Goal: Information Seeking & Learning: Check status

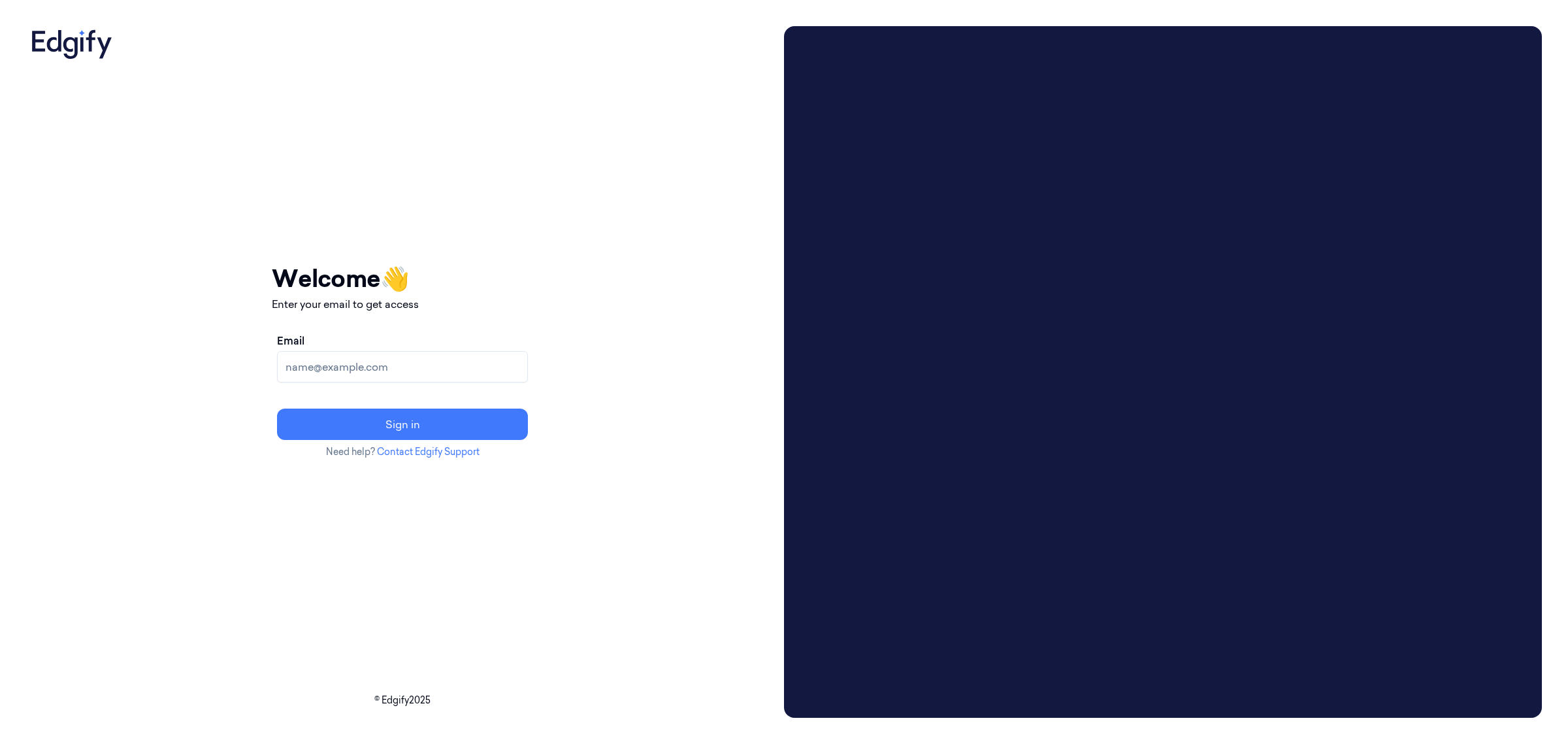
click at [750, 71] on div "Your session expired - please log in again Email sent - check your inbox for th…" at bounding box center [402, 372] width 753 height 691
click at [454, 366] on input "Email" at bounding box center [402, 366] width 251 height 31
type input "fthai@sanctifai.com"
click at [497, 425] on button "Sign in" at bounding box center [402, 424] width 251 height 31
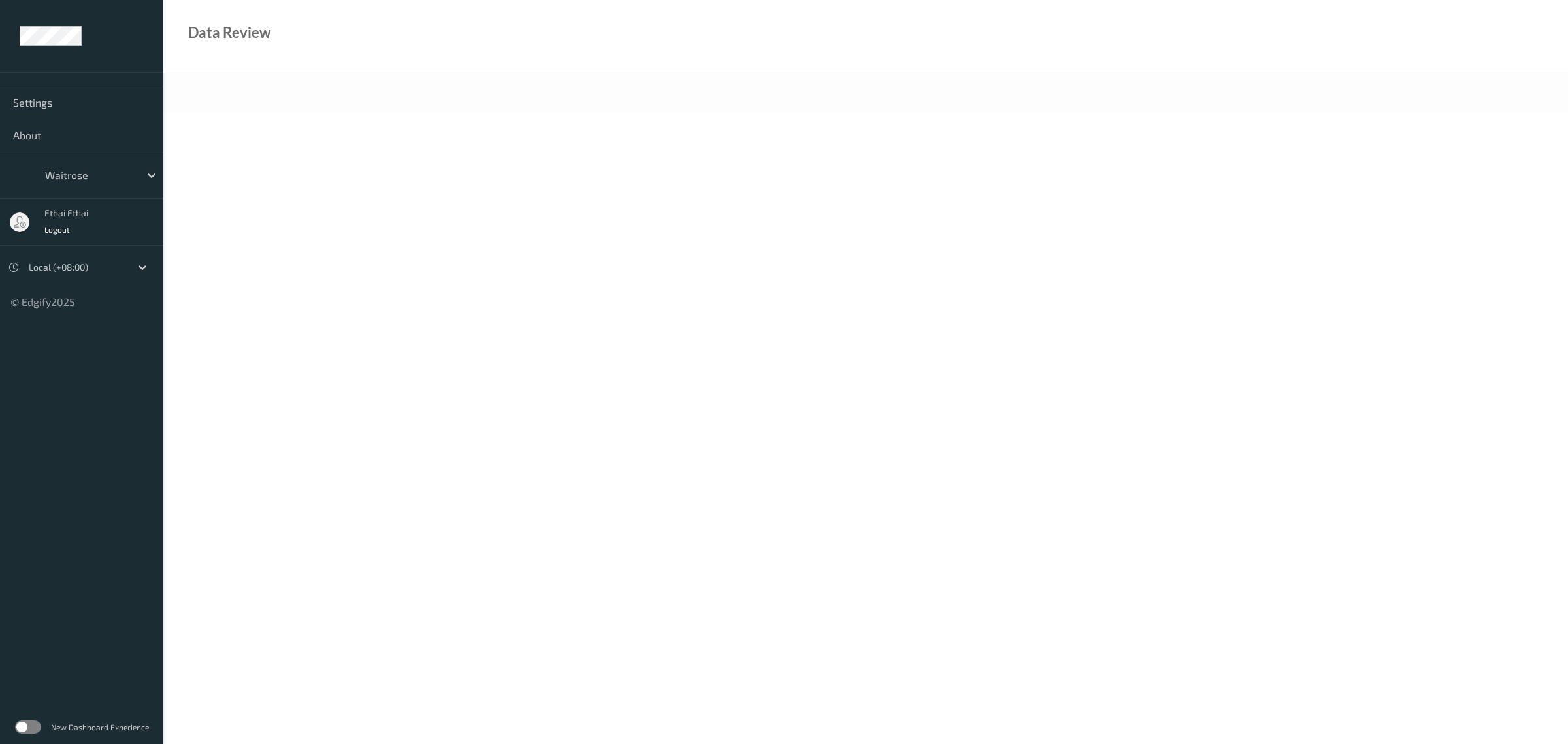
click at [39, 725] on label at bounding box center [28, 727] width 26 height 13
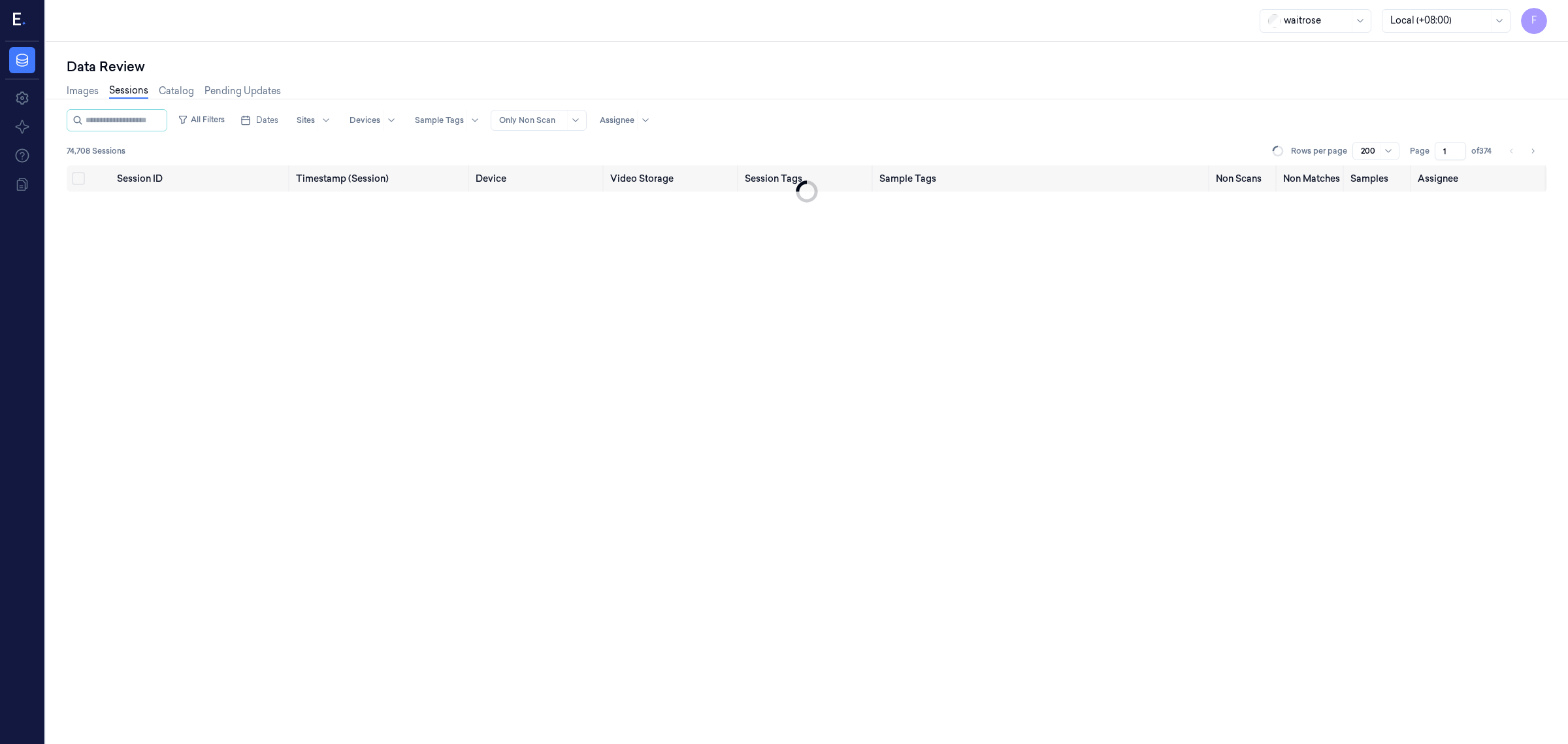
click at [896, 129] on div "All Filters Dates Sites Devices Sample Tags Alert Type Only Non Scan Assignee" at bounding box center [807, 121] width 1481 height 22
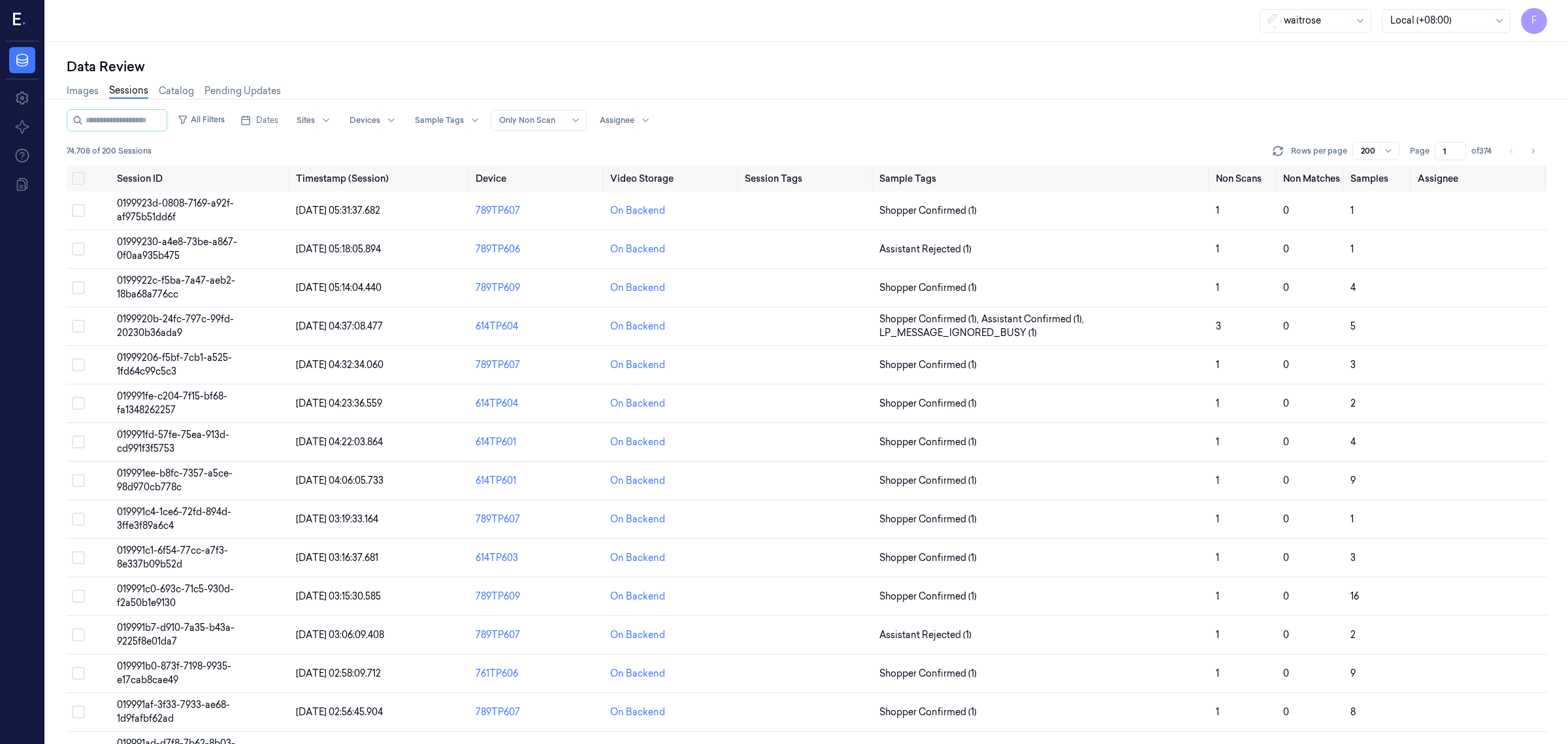
click at [896, 129] on div "All Filters Dates Sites Devices Sample Tags Alert Type Only Non Scan Assignee" at bounding box center [807, 121] width 1481 height 22
click at [298, 123] on div "Dates Sites Devices Sample Tags Alert Type Only Non Scan Assignee" at bounding box center [445, 121] width 421 height 22
click at [278, 125] on span "Dates" at bounding box center [267, 121] width 22 height 12
click at [266, 315] on div "[DATE] Su Mo Tu We Th Fr Sa 31 1 2 3 4 5 6 7 8 9 10 11 12 13 14 15 16 17 18 19 …" at bounding box center [330, 228] width 163 height 188
click at [266, 308] on button "28" at bounding box center [267, 304] width 21 height 21
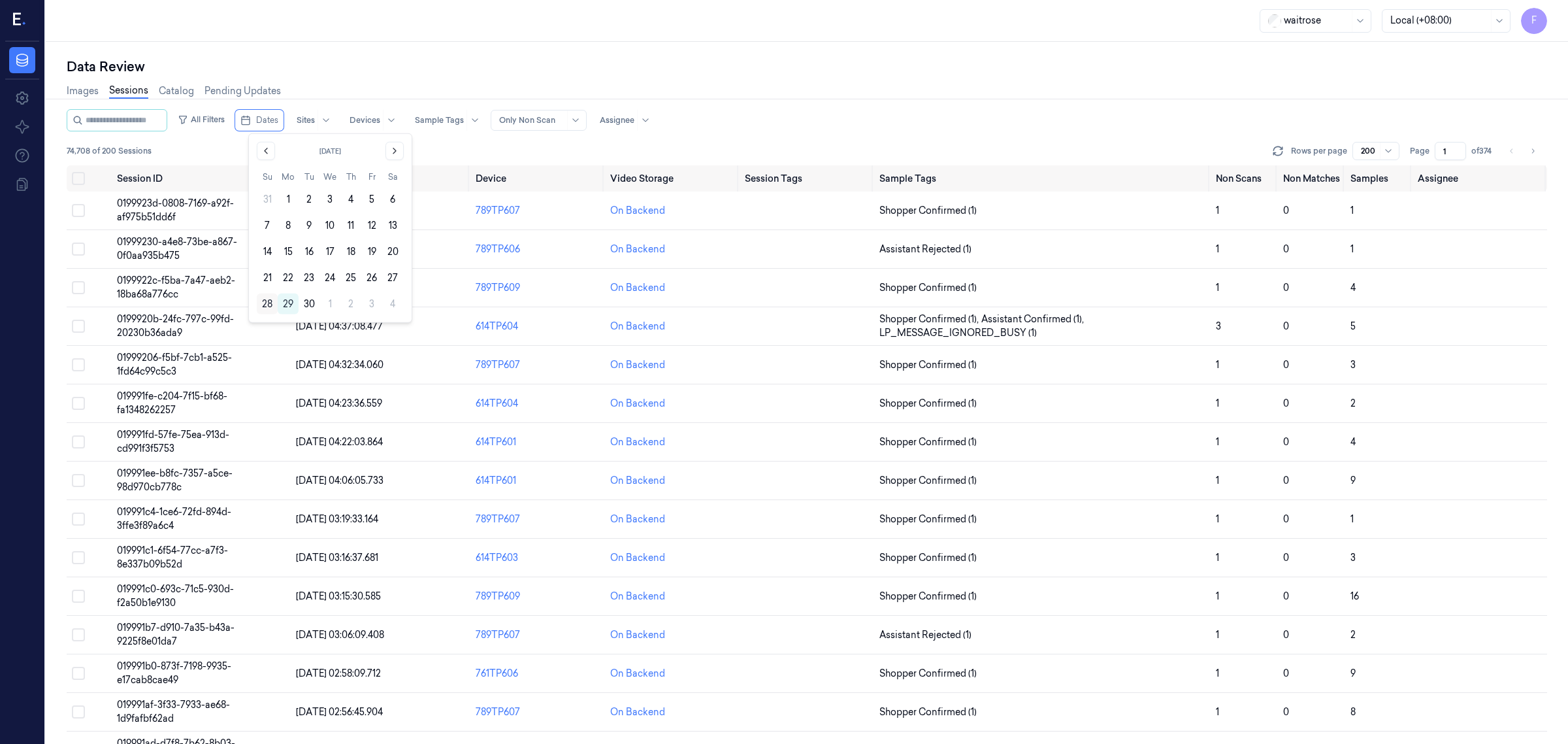
click at [263, 302] on button "28" at bounding box center [267, 304] width 21 height 21
click at [797, 106] on div "Images Sessions Catalog Pending Updates" at bounding box center [807, 92] width 1481 height 34
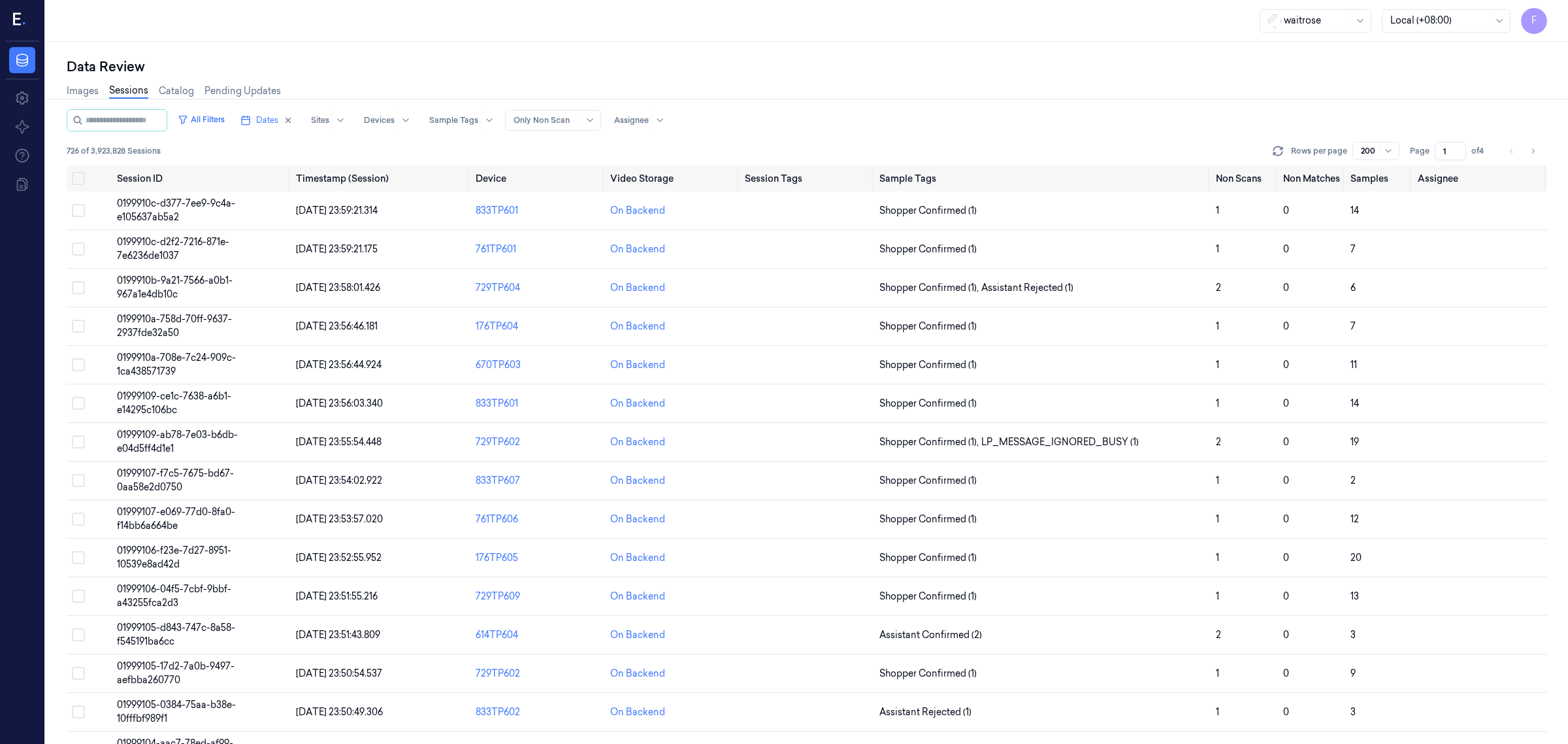
click at [987, 115] on div "All Filters Dates Sites Devices Sample Tags Alert Type Only Non Scan Assignee" at bounding box center [807, 121] width 1481 height 22
click at [1450, 157] on input "1" at bounding box center [1450, 150] width 31 height 19
click at [982, 112] on div "All Filters Dates Sites Devices Sample Tags Alert Type Only Non Scan Assignee" at bounding box center [807, 121] width 1481 height 22
click at [1403, 154] on div "Rows per page 200 Page 1 of 4" at bounding box center [1409, 150] width 277 height 19
click at [1007, 61] on div "Data Review" at bounding box center [807, 66] width 1481 height 19
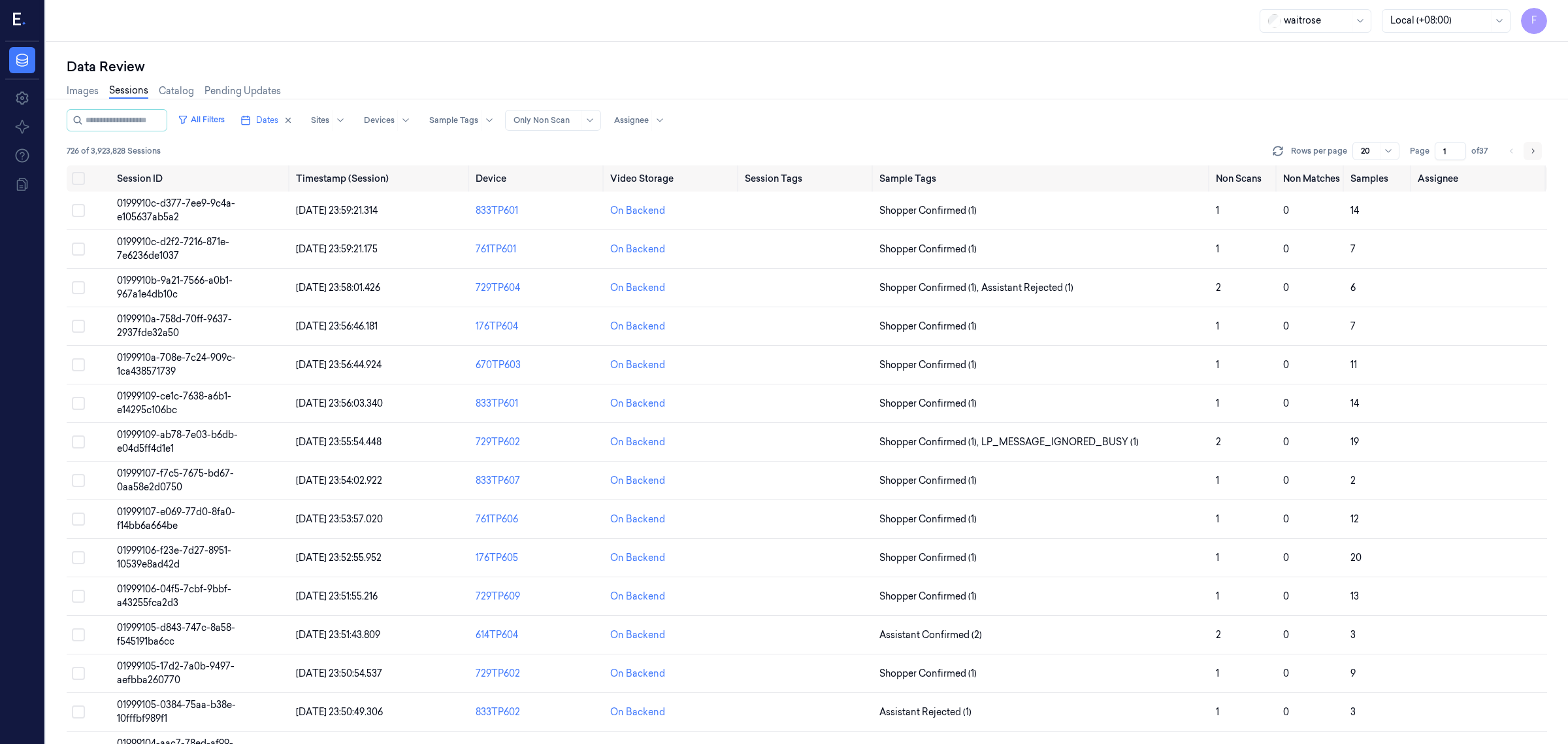
click at [1534, 151] on icon "Go to next page" at bounding box center [1534, 150] width 3 height 4
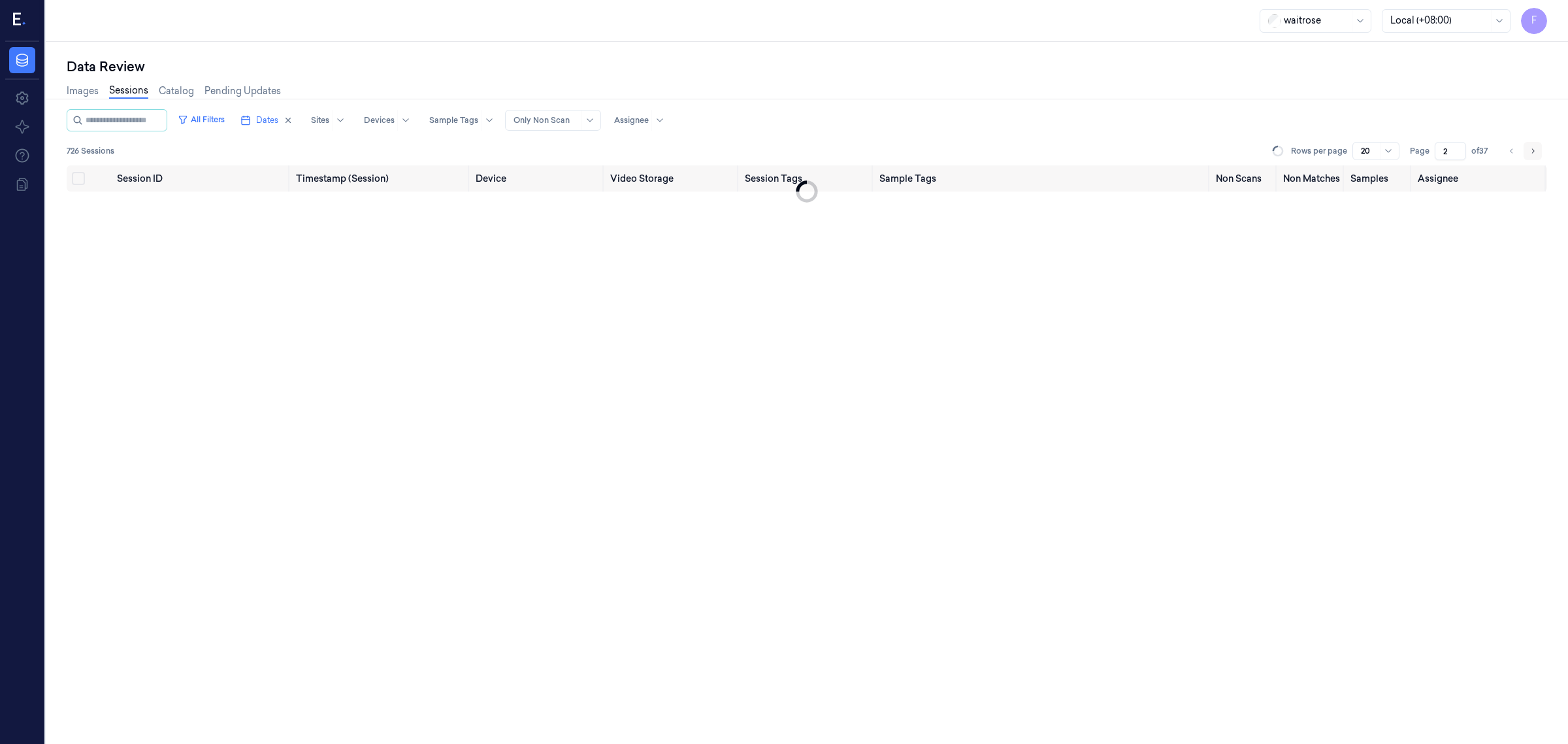
click at [1534, 151] on icon "Go to next page" at bounding box center [1534, 150] width 3 height 4
type input "3"
click at [1199, 93] on div "Images Sessions Catalog Pending Updates" at bounding box center [807, 92] width 1481 height 34
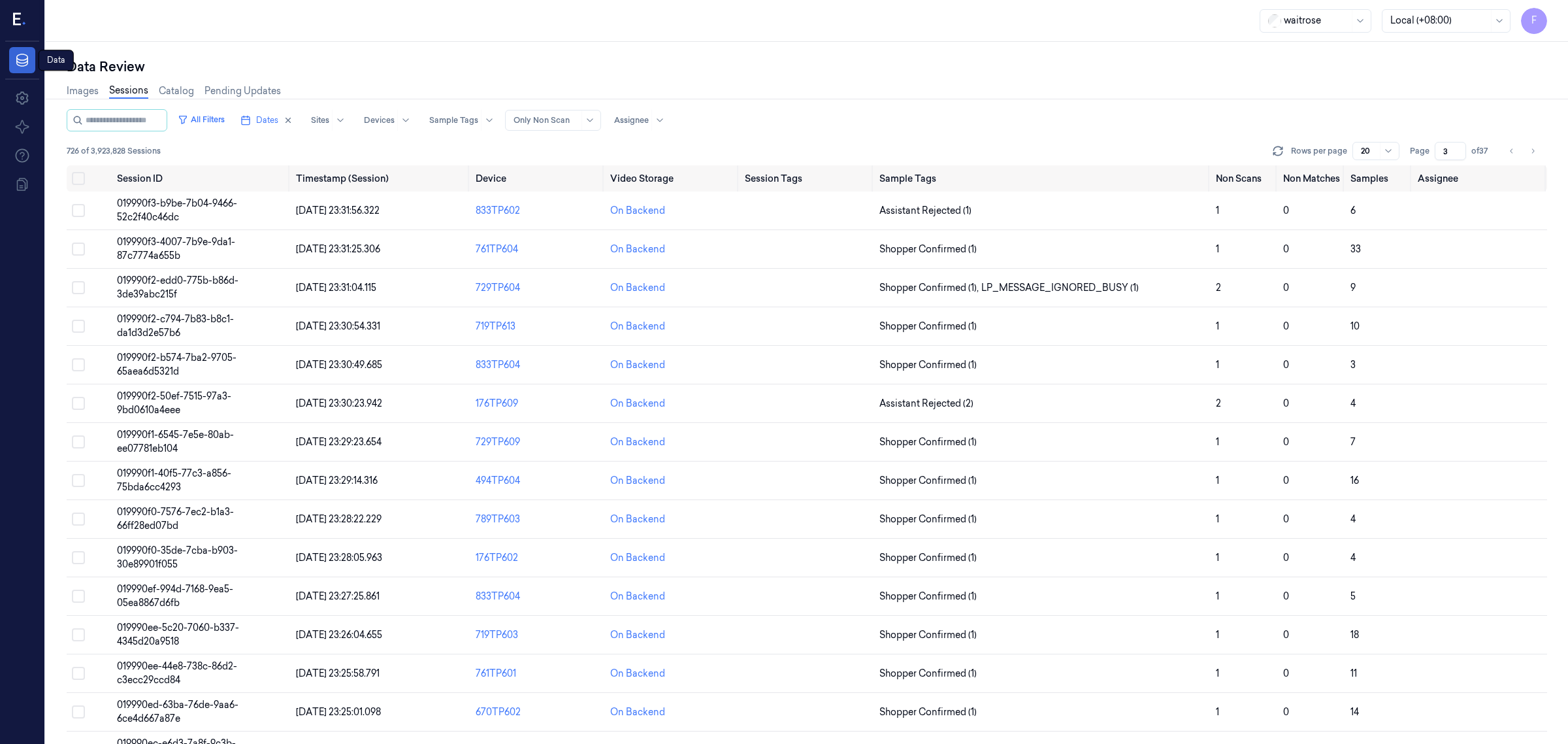
click at [21, 67] on icon at bounding box center [22, 60] width 16 height 16
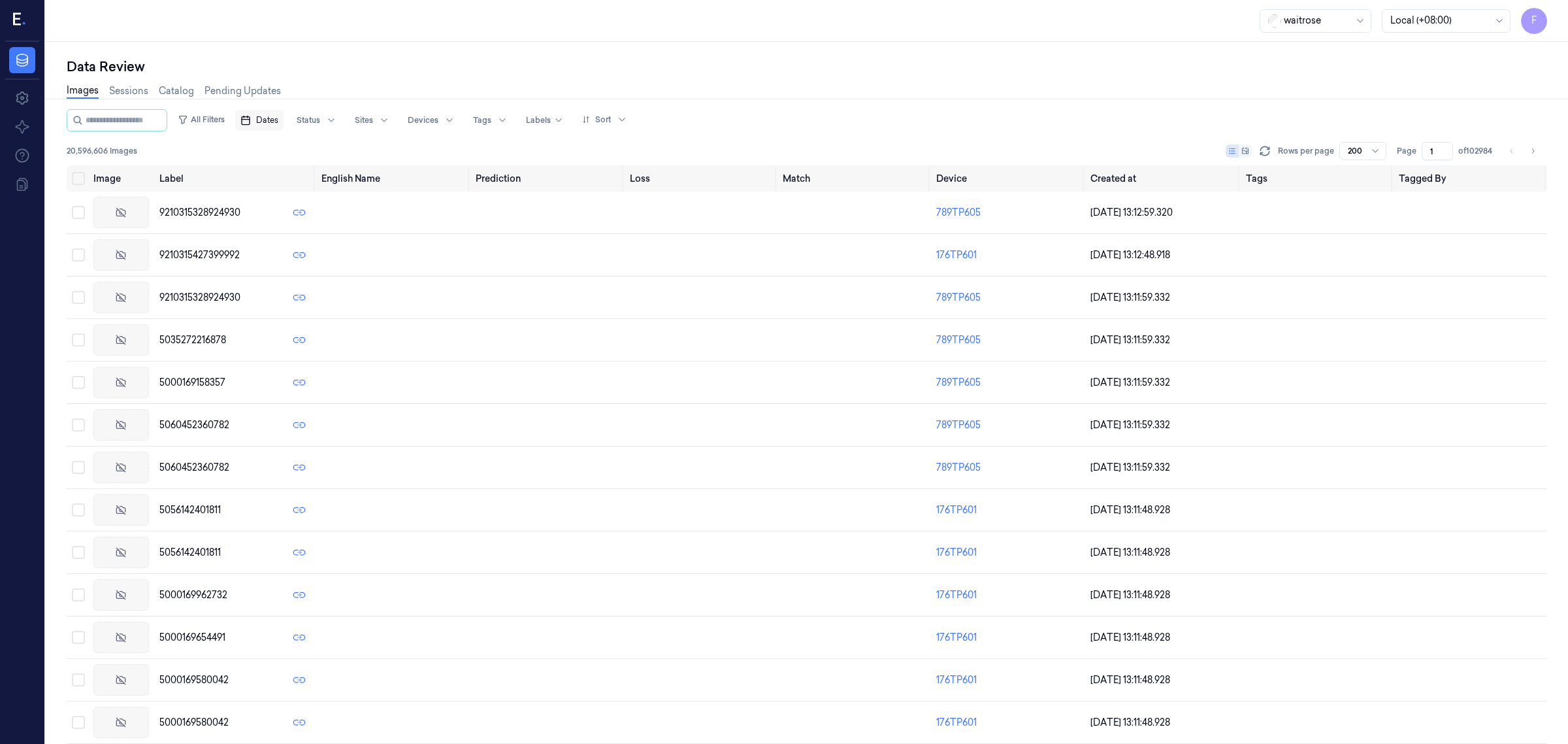
click at [251, 118] on icon "button" at bounding box center [246, 120] width 10 height 10
click at [331, 280] on button "24" at bounding box center [330, 278] width 21 height 21
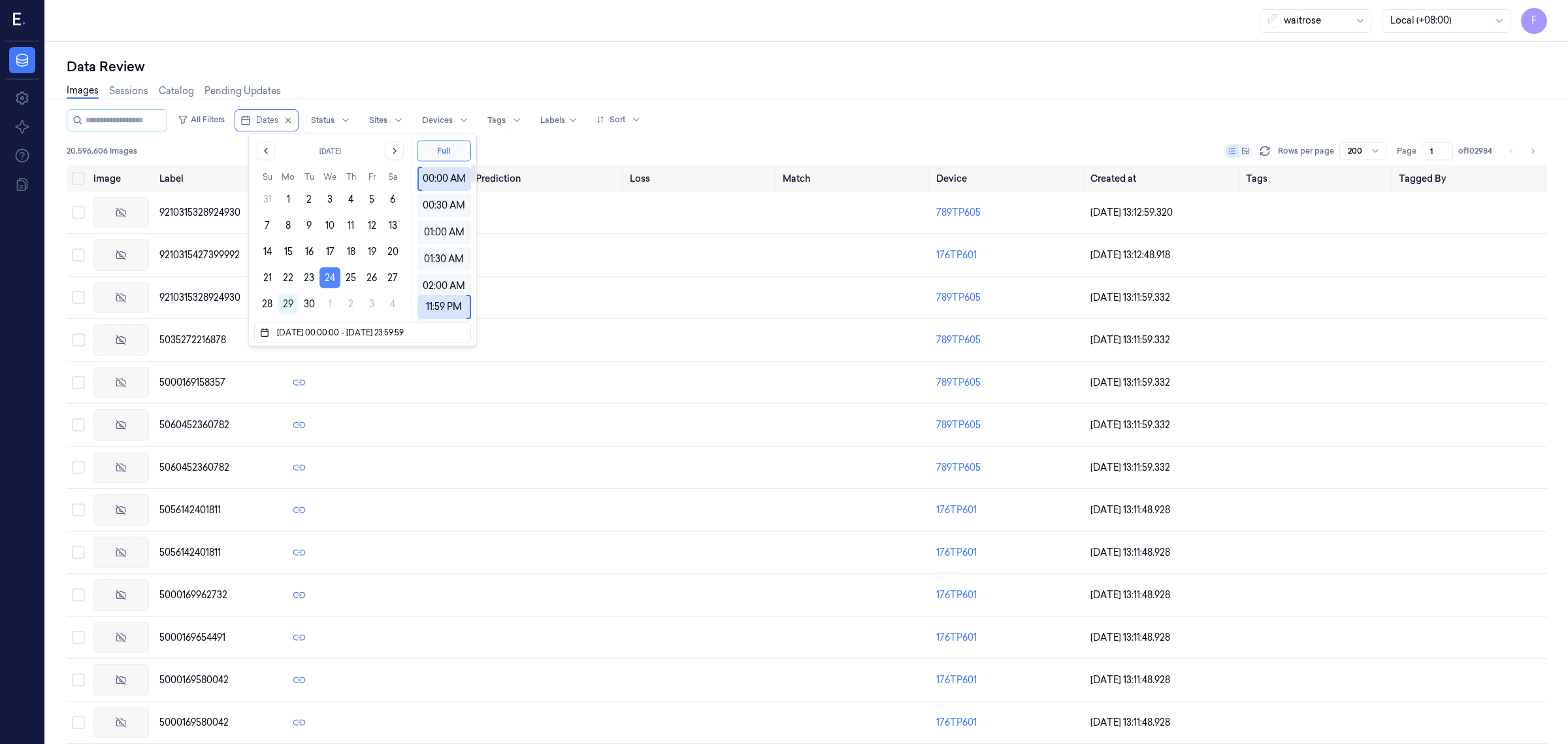
click at [331, 272] on button "24" at bounding box center [330, 278] width 21 height 21
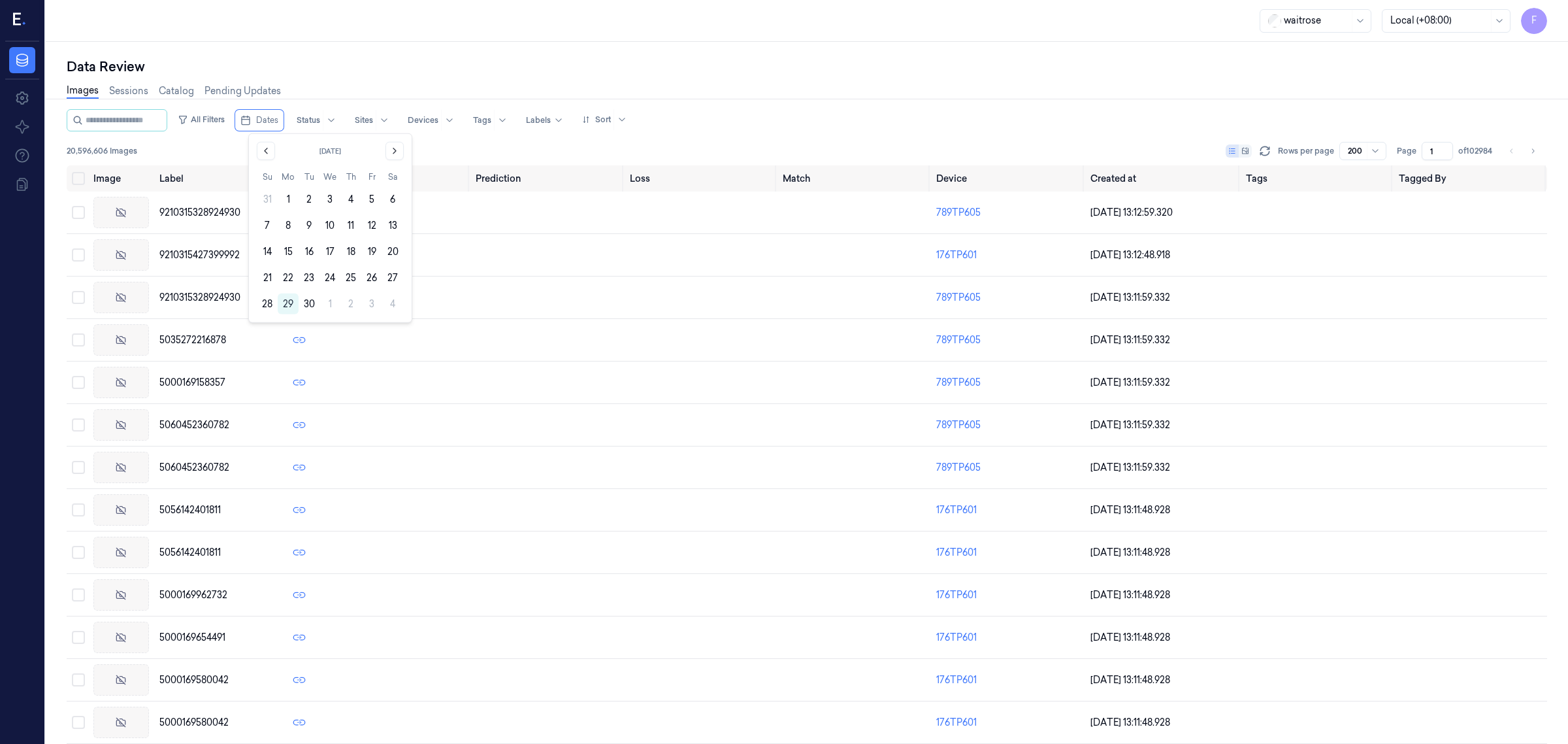
click at [331, 272] on button "24" at bounding box center [330, 278] width 21 height 21
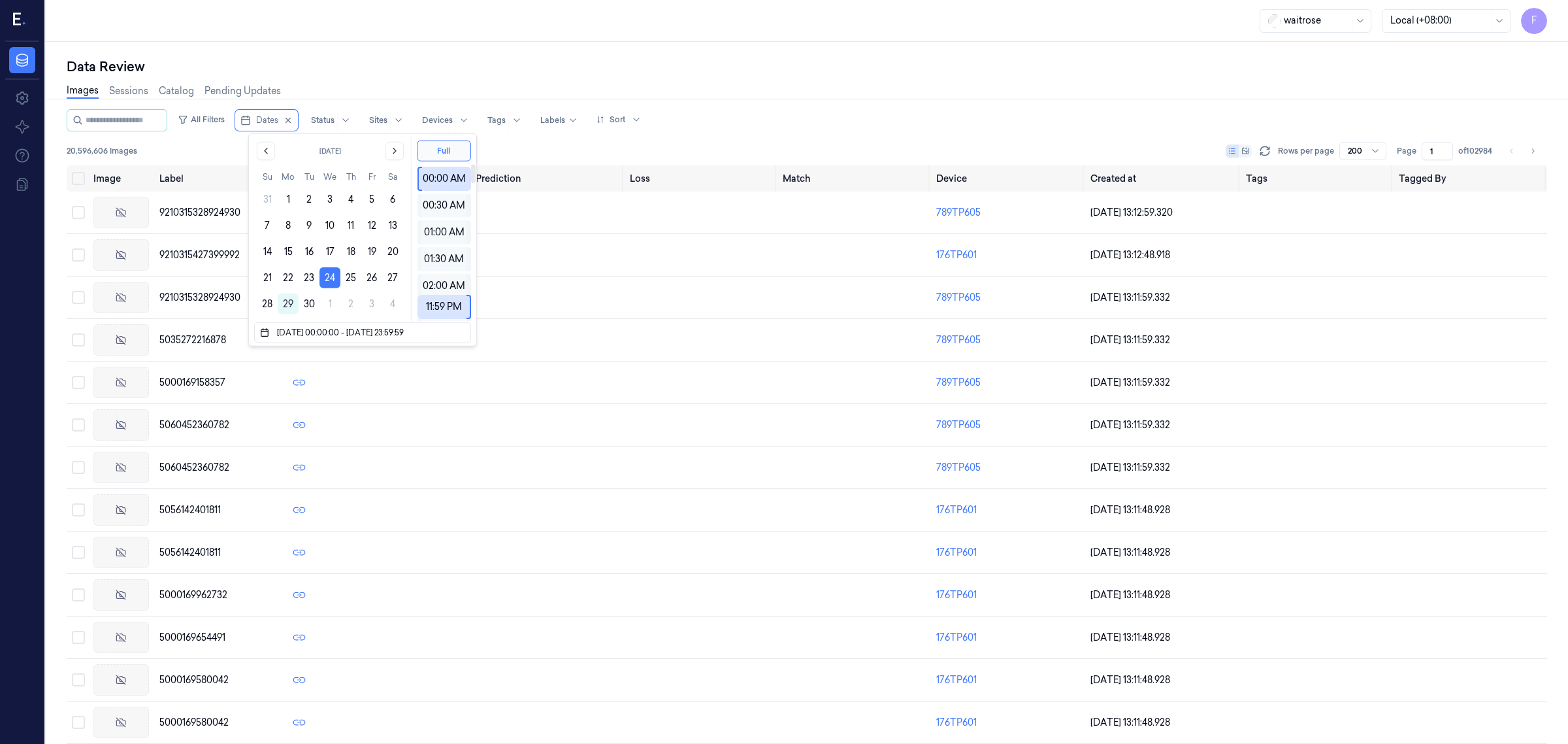
click at [812, 80] on div "Images Sessions Catalog Pending Updates" at bounding box center [807, 92] width 1481 height 34
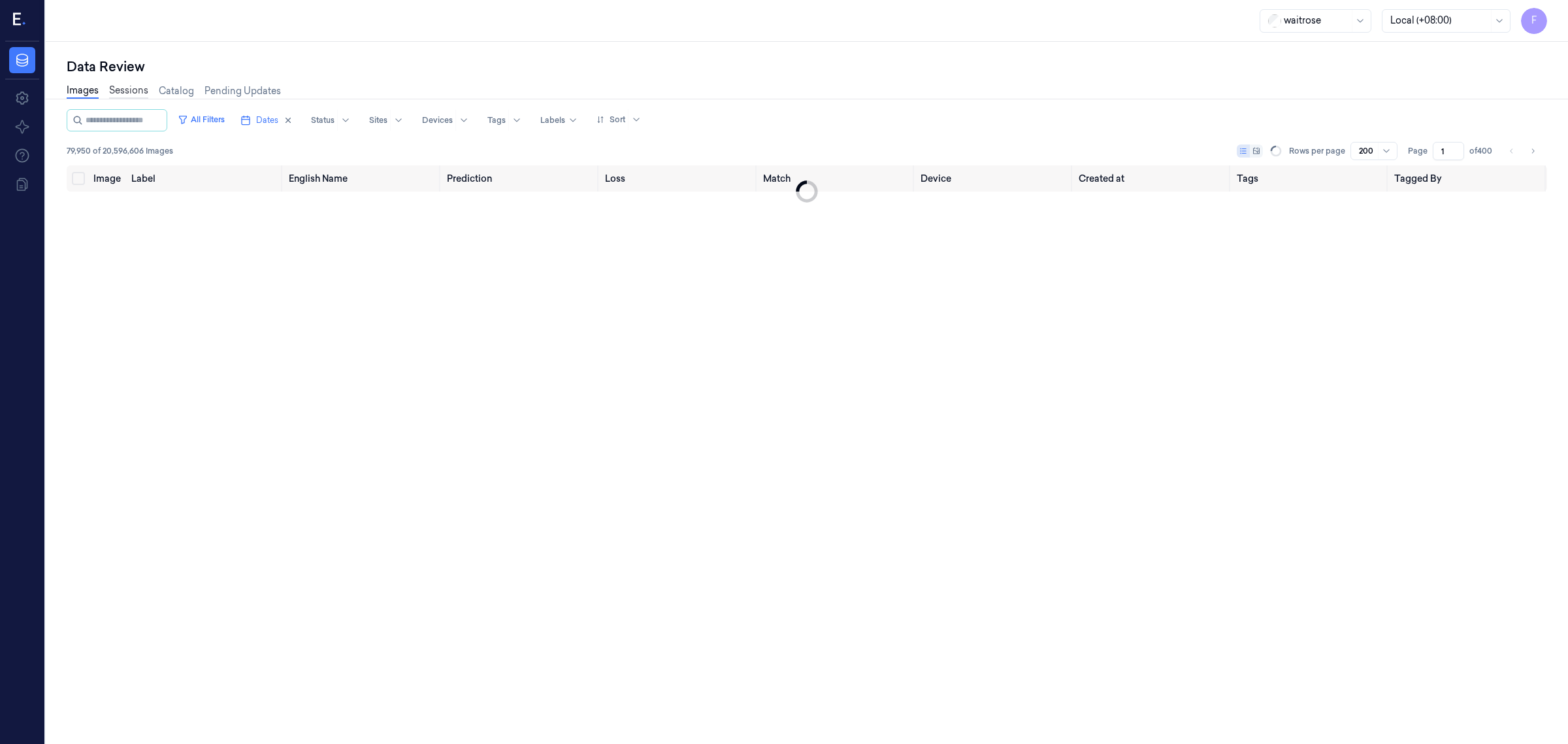
click at [112, 88] on link "Sessions" at bounding box center [129, 91] width 39 height 15
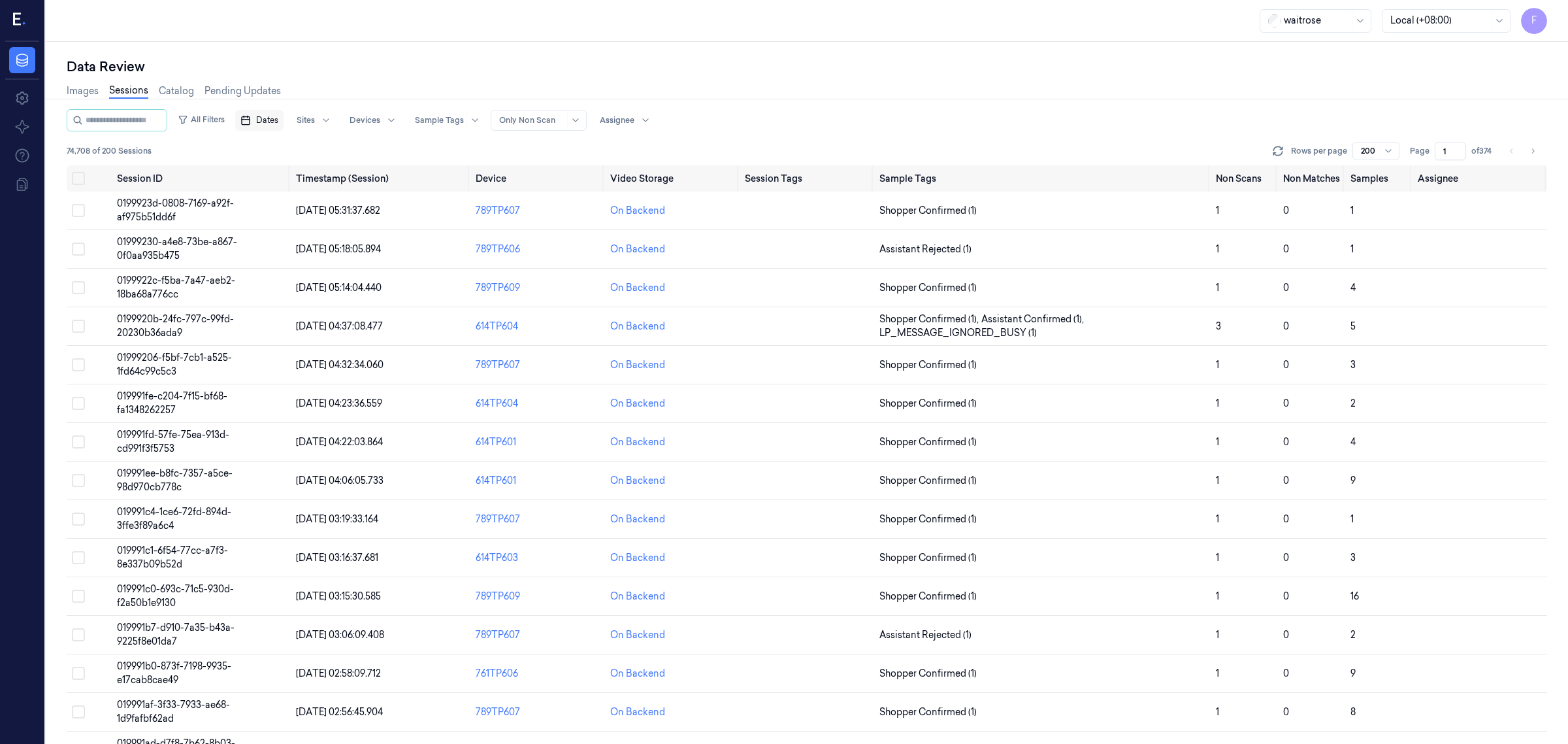
click at [249, 124] on rect "button" at bounding box center [246, 121] width 8 height 8
click at [321, 279] on button "24" at bounding box center [330, 278] width 21 height 21
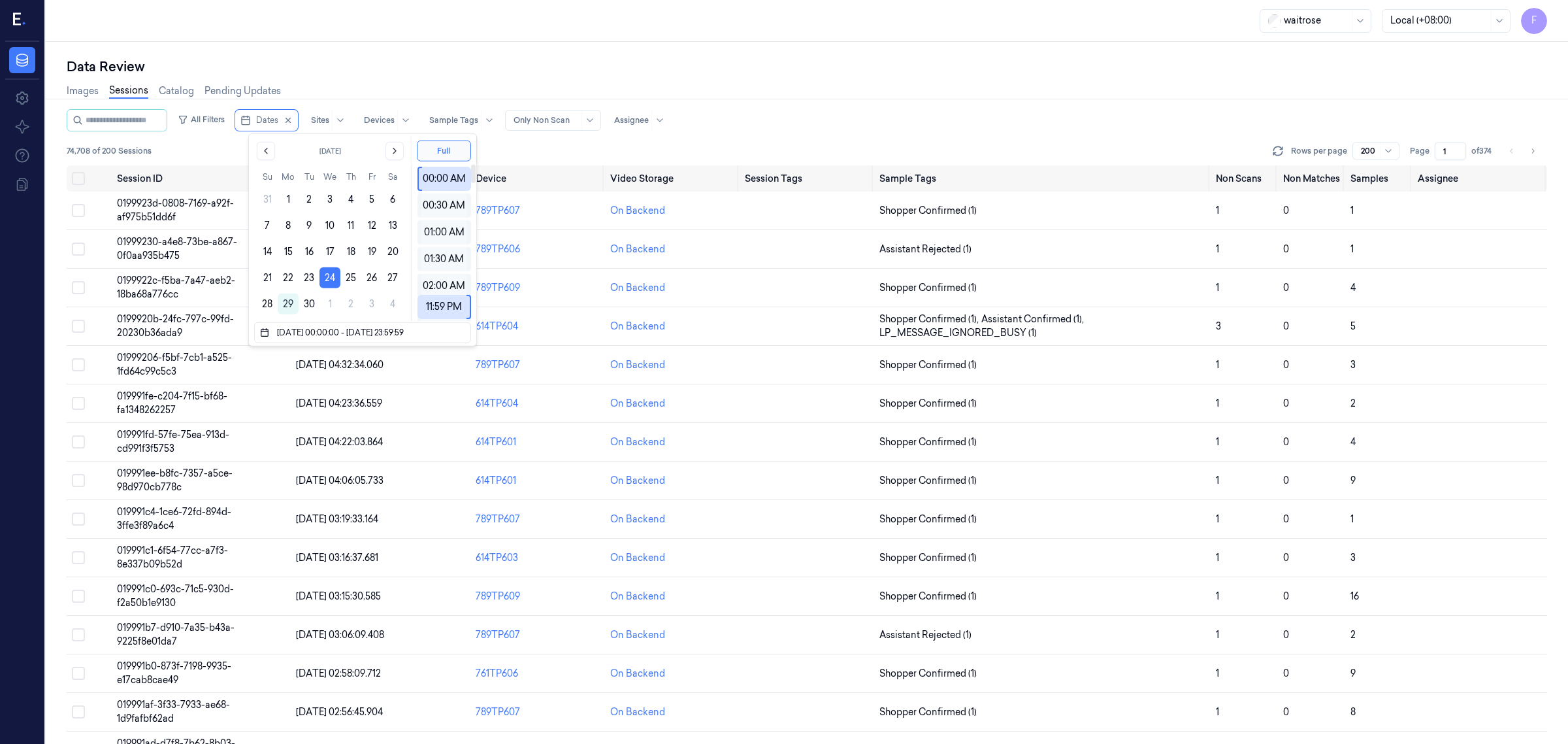
click at [844, 49] on div "Data Review Images Sessions Catalog Pending Updates All Filters Dates Sites Dev…" at bounding box center [806, 392] width 1523 height 702
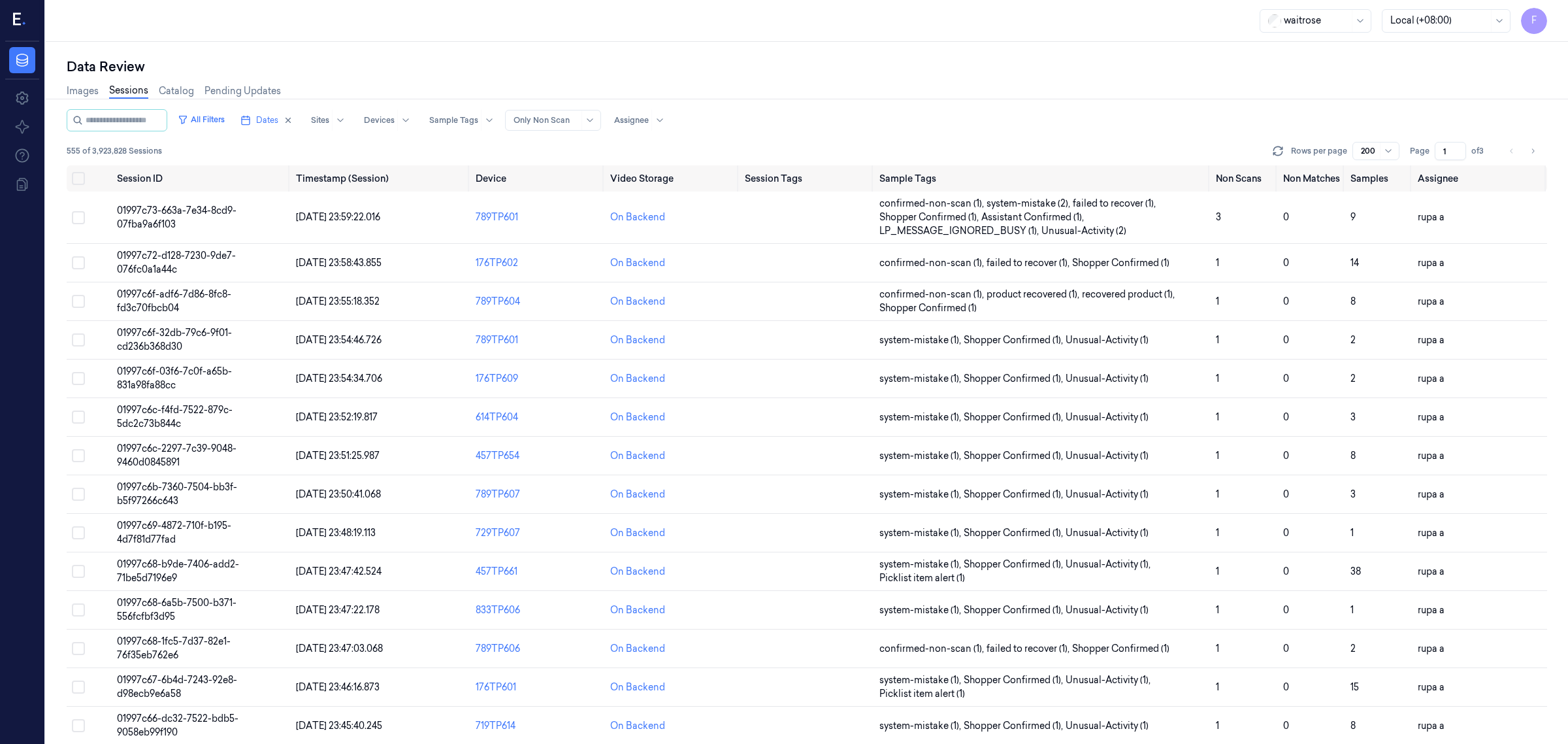
click at [899, 66] on div "Data Review" at bounding box center [807, 66] width 1481 height 19
click at [1399, 149] on div "200" at bounding box center [1376, 150] width 47 height 19
click at [269, 115] on button "Dates" at bounding box center [267, 120] width 63 height 21
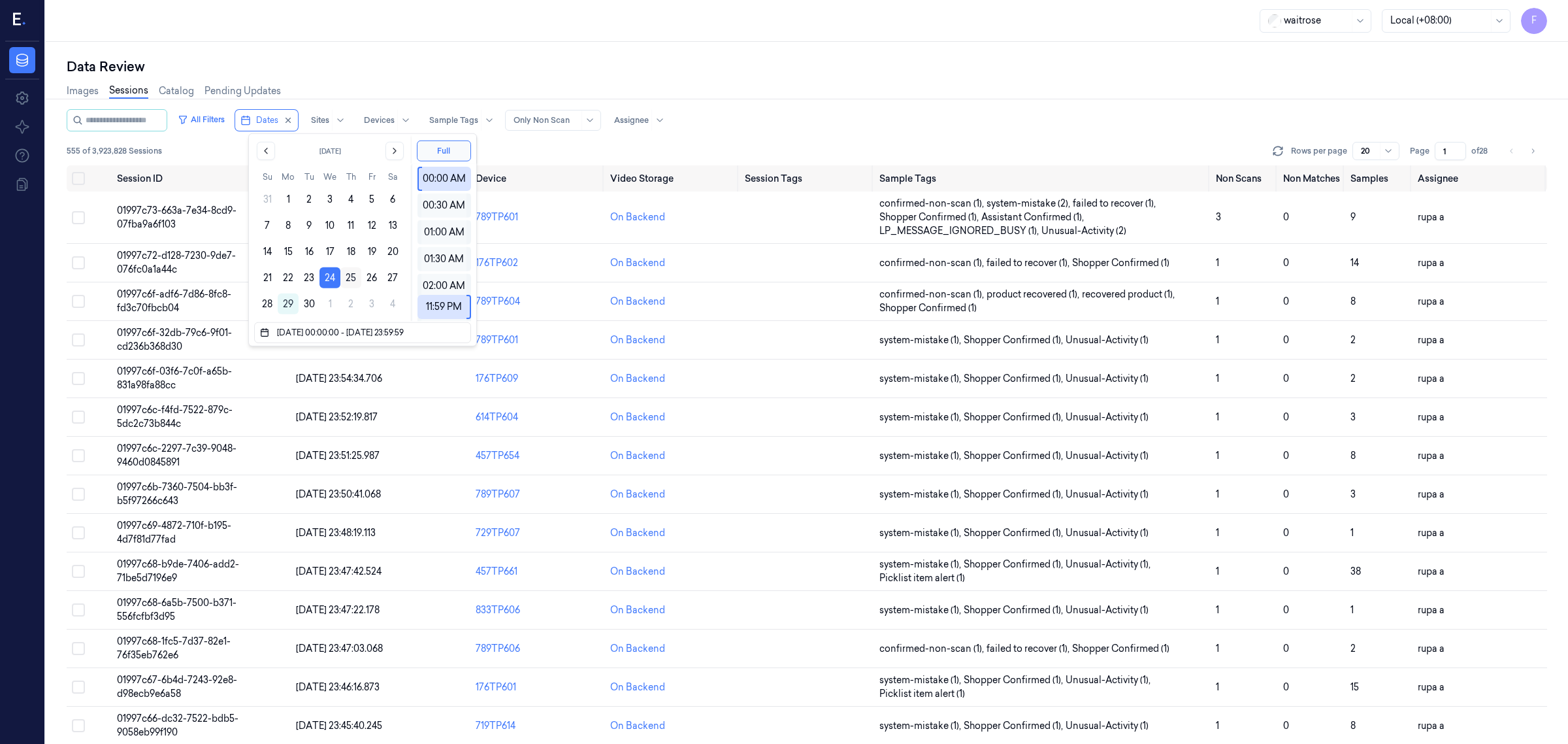
click at [358, 279] on button "25" at bounding box center [351, 278] width 21 height 21
click at [350, 286] on button "25" at bounding box center [351, 278] width 21 height 21
type input "25/09/2025 00:00:00 - 25/09/2025 23:59:59"
click at [905, 46] on div "Data Review Images Sessions Catalog Pending Updates All Filters Dates Sites Dev…" at bounding box center [806, 392] width 1523 height 702
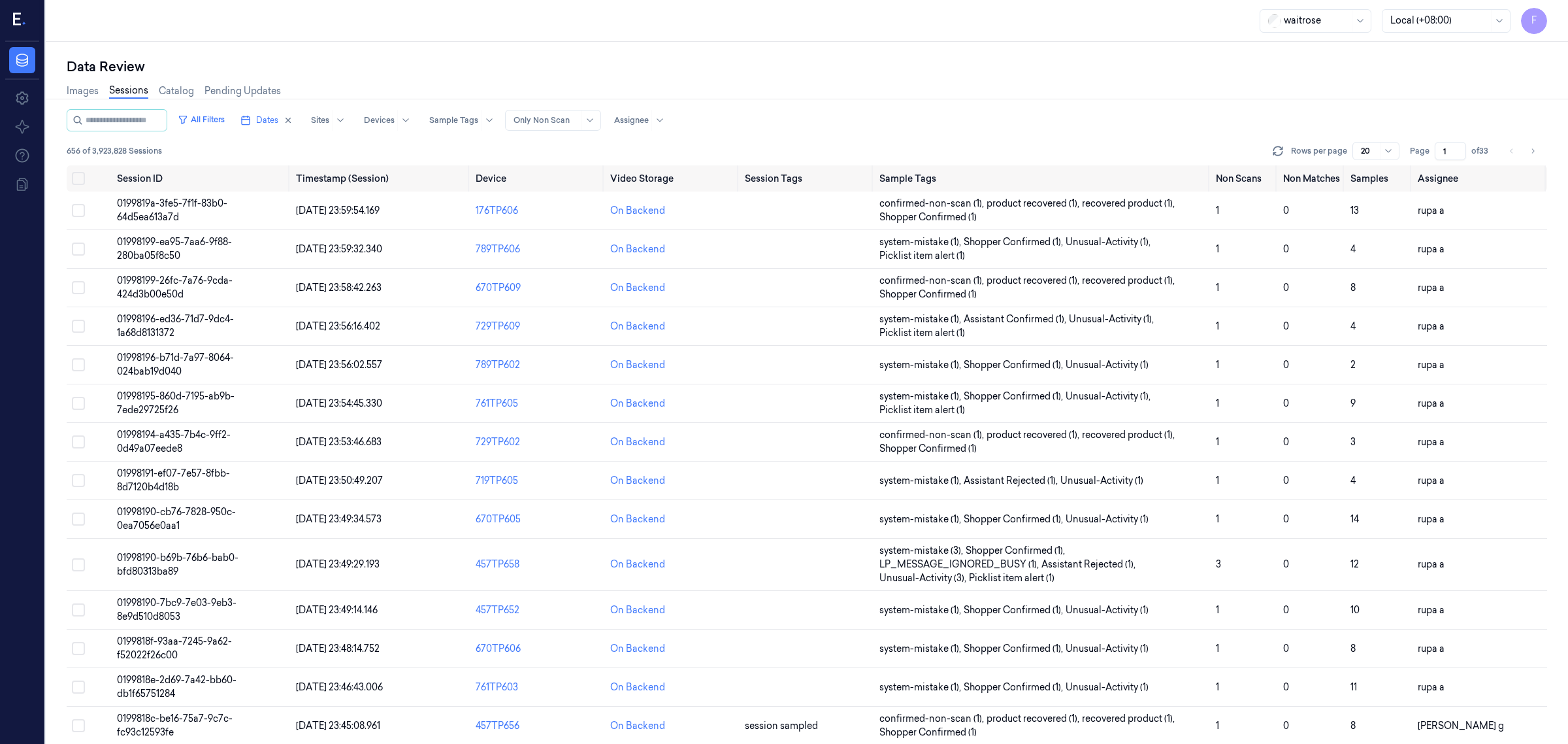
click at [903, 46] on div "Data Review Images Sessions Catalog Pending Updates All Filters Dates Sites Dev…" at bounding box center [806, 392] width 1523 height 702
click at [1024, 92] on div "Images Sessions Catalog Pending Updates" at bounding box center [807, 92] width 1481 height 34
click at [1024, 92] on div "Images Sessions Catalog Pending Updates" at bounding box center [807, 92] width 1481 height 34
